Goal: Task Accomplishment & Management: Complete application form

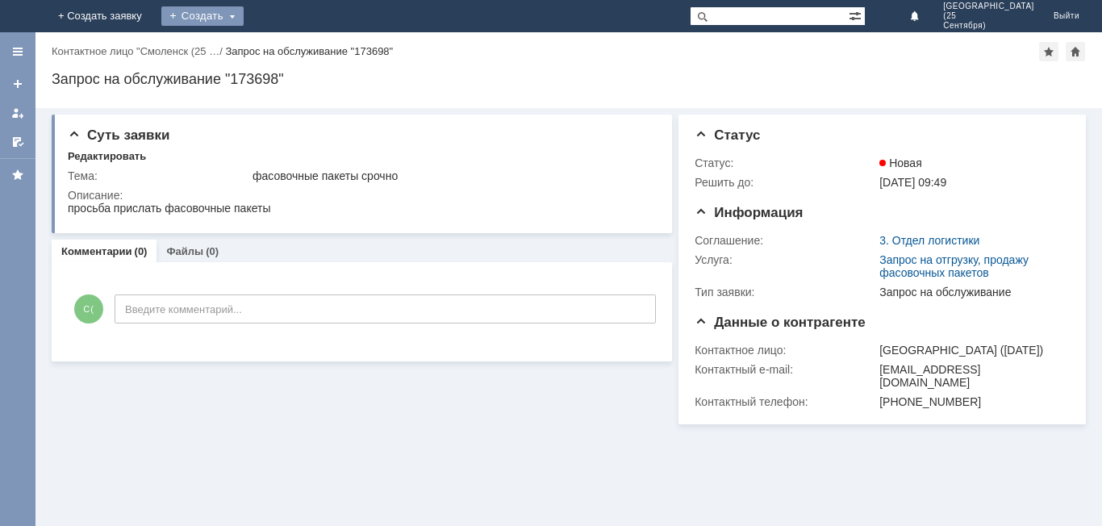
click at [244, 14] on div "Создать" at bounding box center [202, 15] width 82 height 19
click at [244, 20] on div "Создать" at bounding box center [202, 15] width 82 height 19
click at [257, 14] on div "Создать" at bounding box center [215, 15] width 82 height 19
click at [257, 10] on div "Создать" at bounding box center [215, 15] width 82 height 19
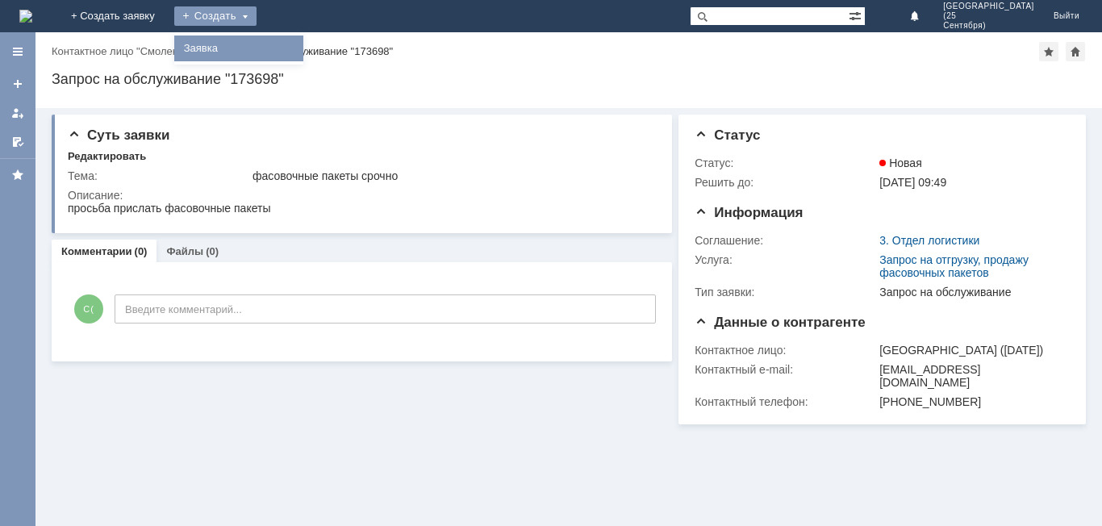
click at [300, 41] on link "Заявка" at bounding box center [239, 48] width 123 height 19
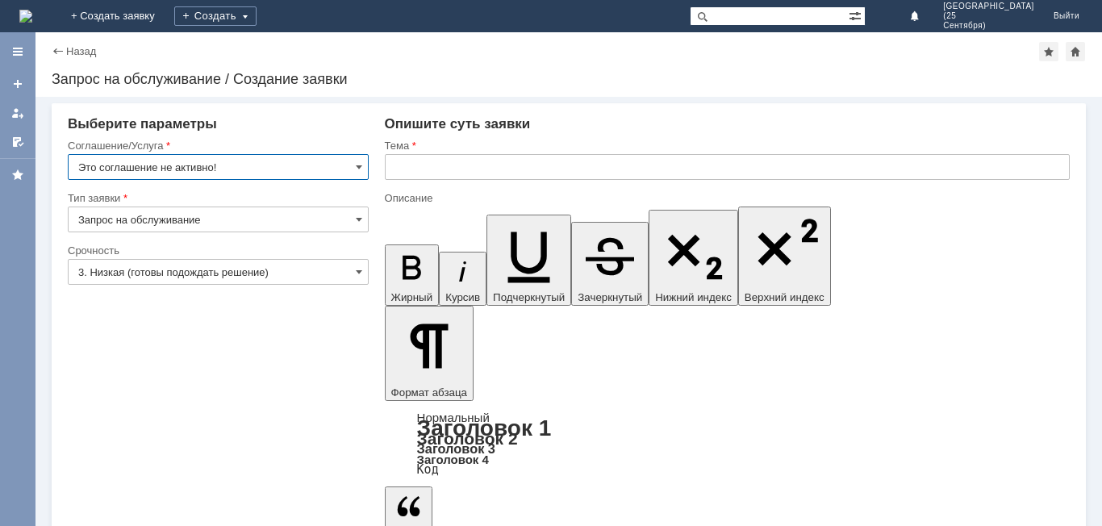
click at [341, 157] on input "Это соглашение не активно!" at bounding box center [218, 167] width 301 height 26
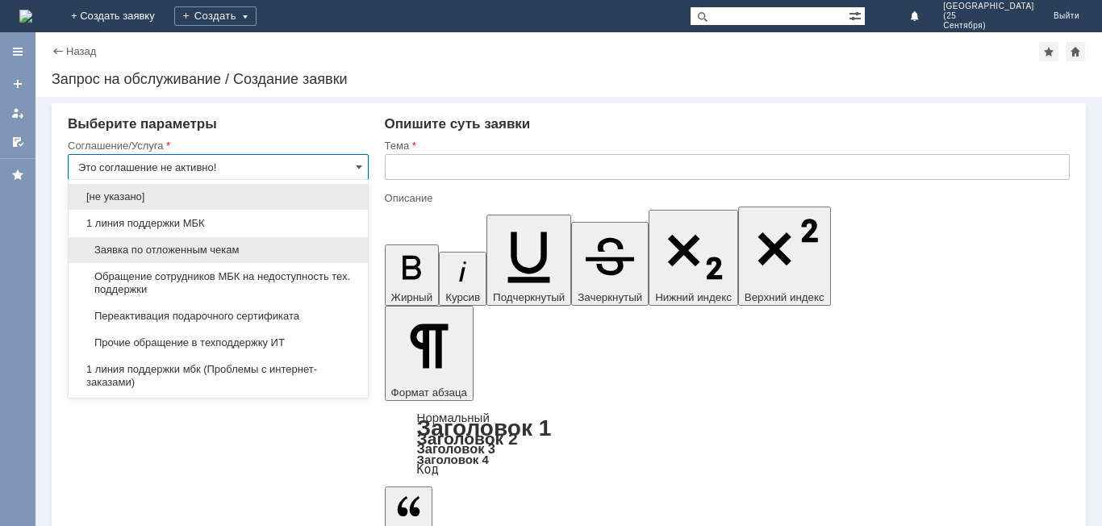
click at [307, 249] on span "Заявка по отложенным чекам" at bounding box center [218, 250] width 280 height 13
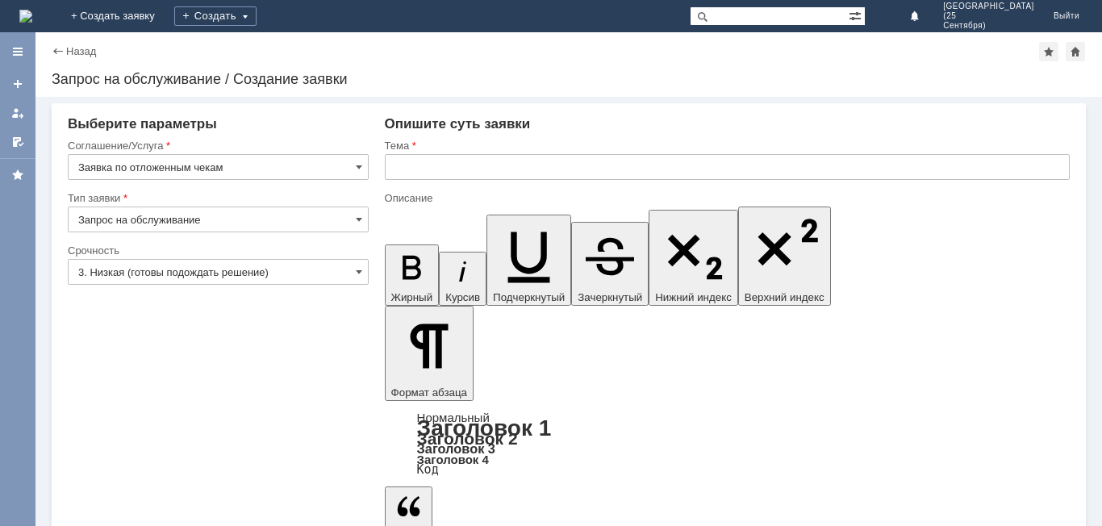
type input "Заявка по отложенным чекам"
click at [299, 225] on input "Запрос на обслуживание" at bounding box center [218, 220] width 301 height 26
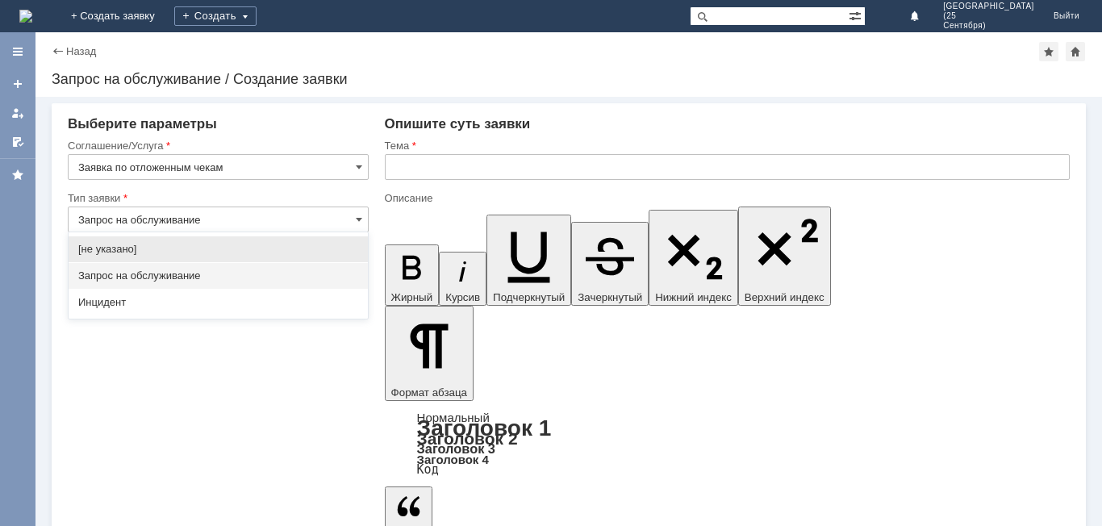
click at [257, 273] on span "Запрос на обслуживание" at bounding box center [218, 276] width 280 height 13
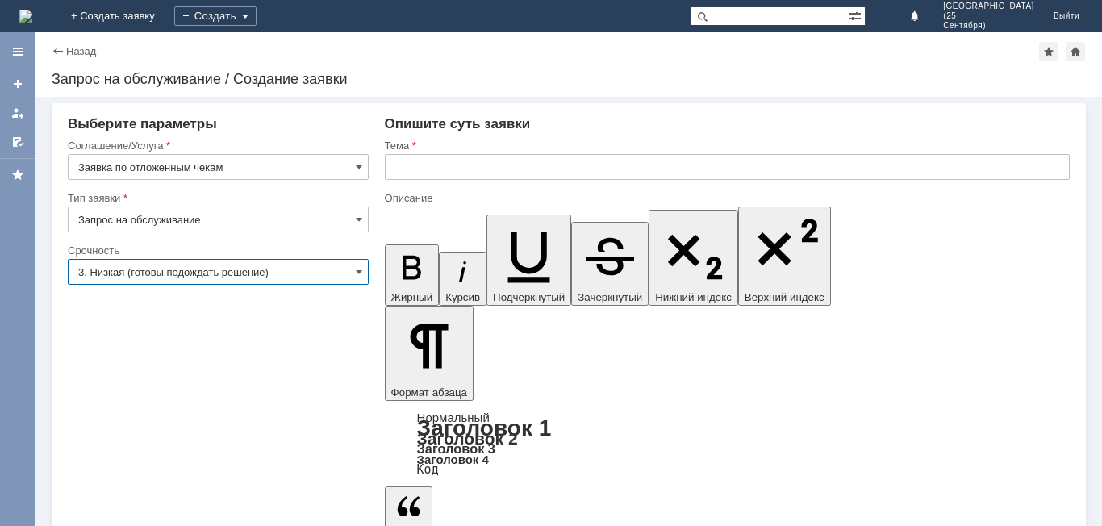
click at [257, 273] on input "3. Низкая (готовы подождать решение)" at bounding box center [218, 272] width 301 height 26
type input "Запрос на обслуживание"
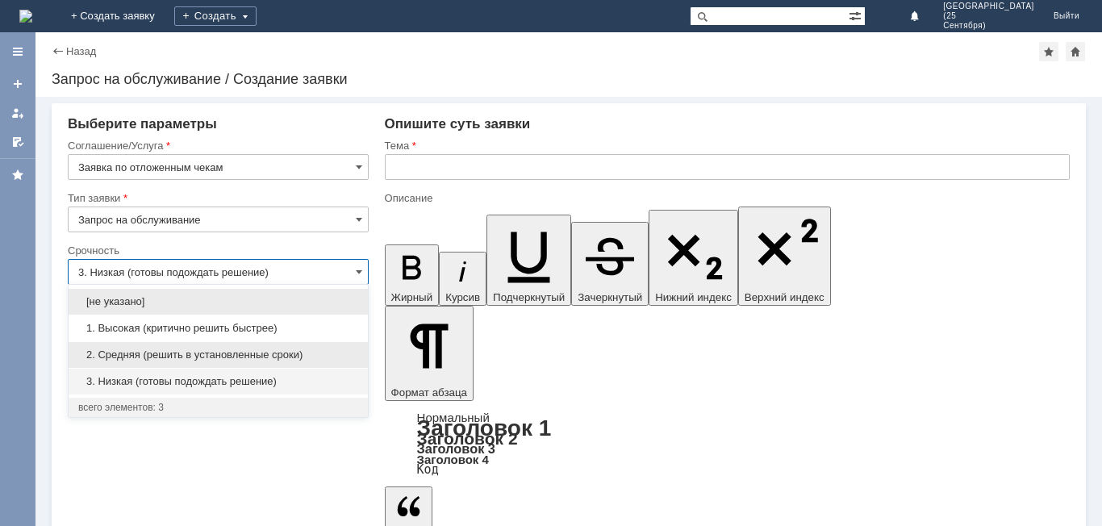
click at [295, 350] on span "2. Средняя (решить в установленные сроки)" at bounding box center [218, 355] width 280 height 13
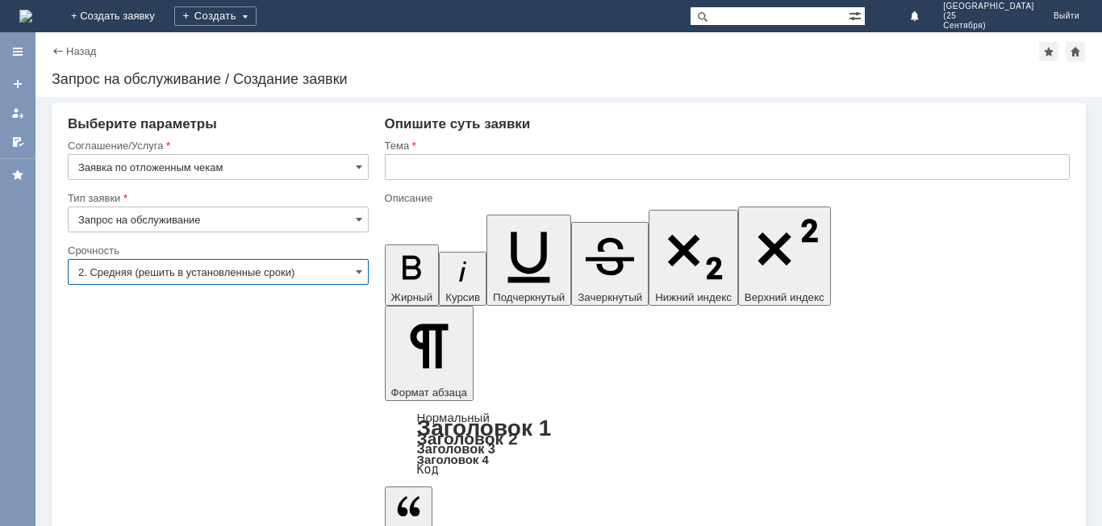
type input "2. Средняя (решить в установленные сроки)"
click at [521, 172] on input "text" at bounding box center [727, 167] width 685 height 26
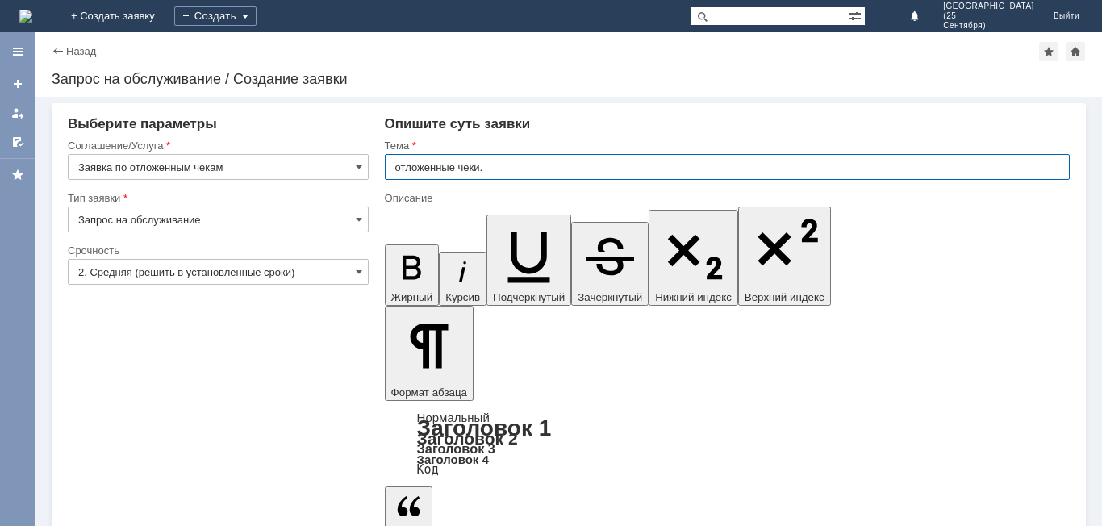
type input "отложенные чеки."
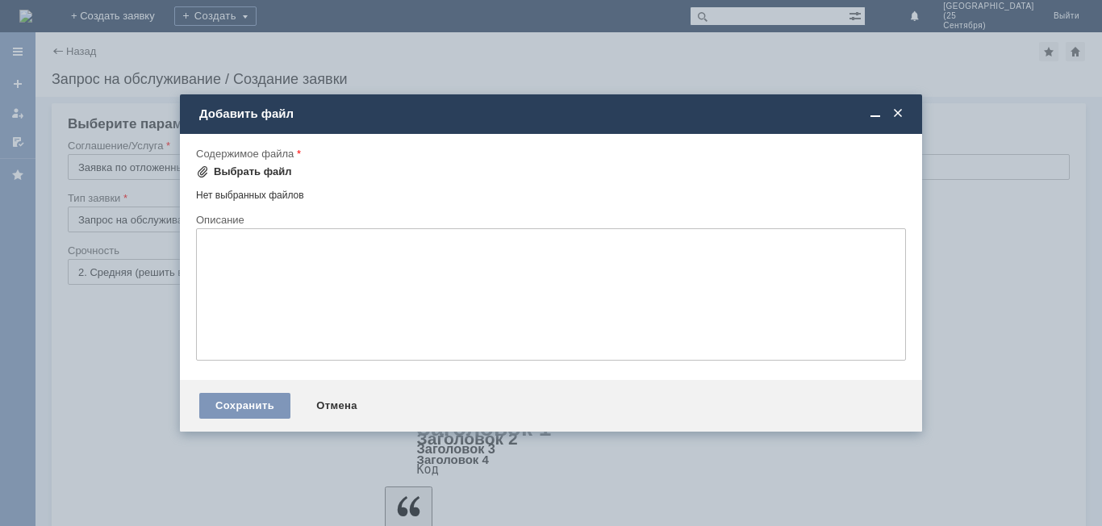
click at [258, 166] on div "Выбрать файл" at bounding box center [253, 171] width 78 height 13
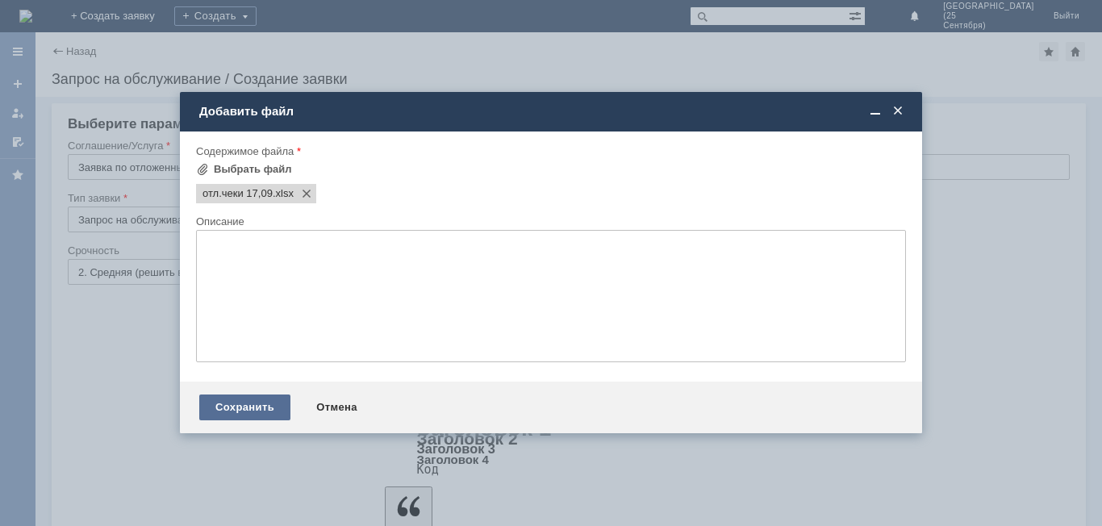
click at [271, 413] on div "Сохранить" at bounding box center [244, 408] width 91 height 26
